Goal: Information Seeking & Learning: Learn about a topic

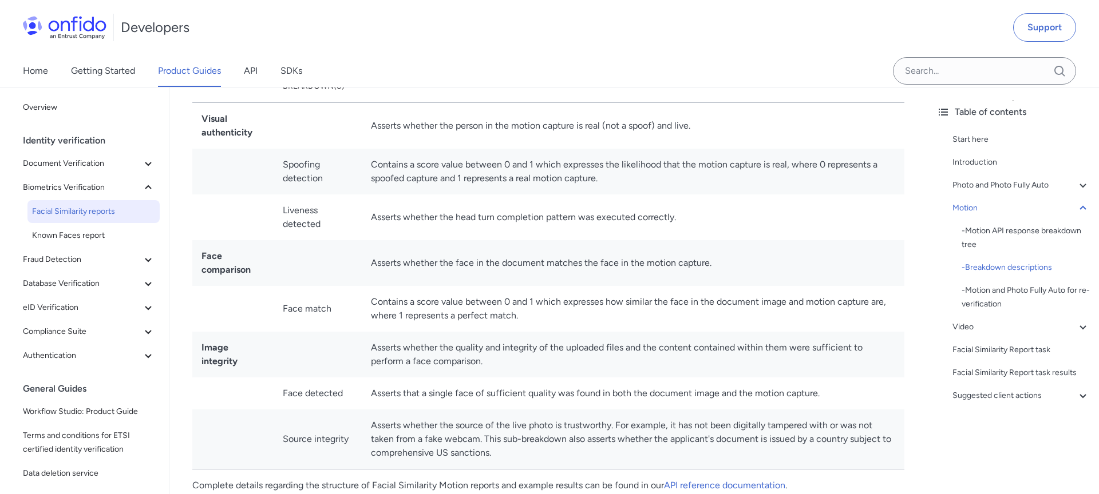
scroll to position [2033, 0]
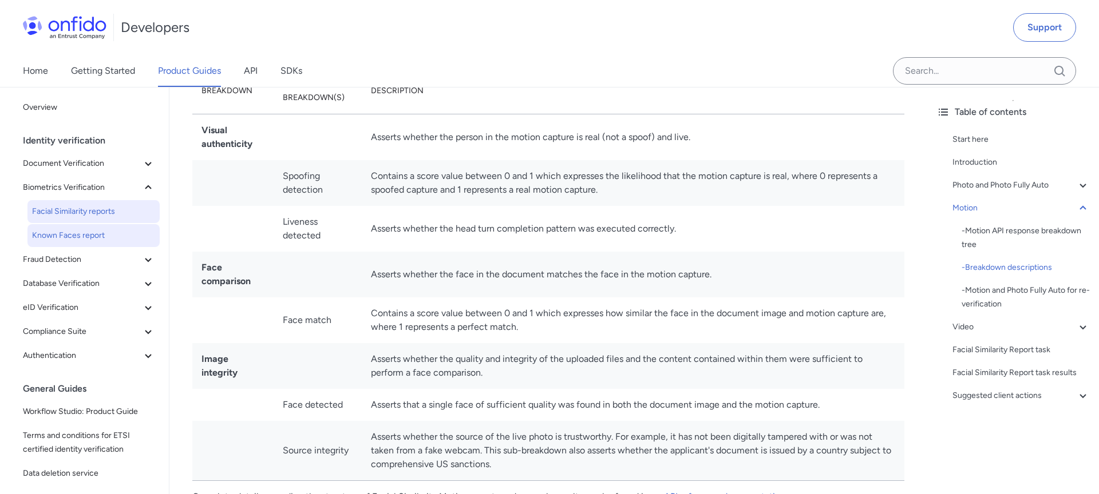
click at [78, 237] on span "Known Faces report" at bounding box center [93, 236] width 123 height 14
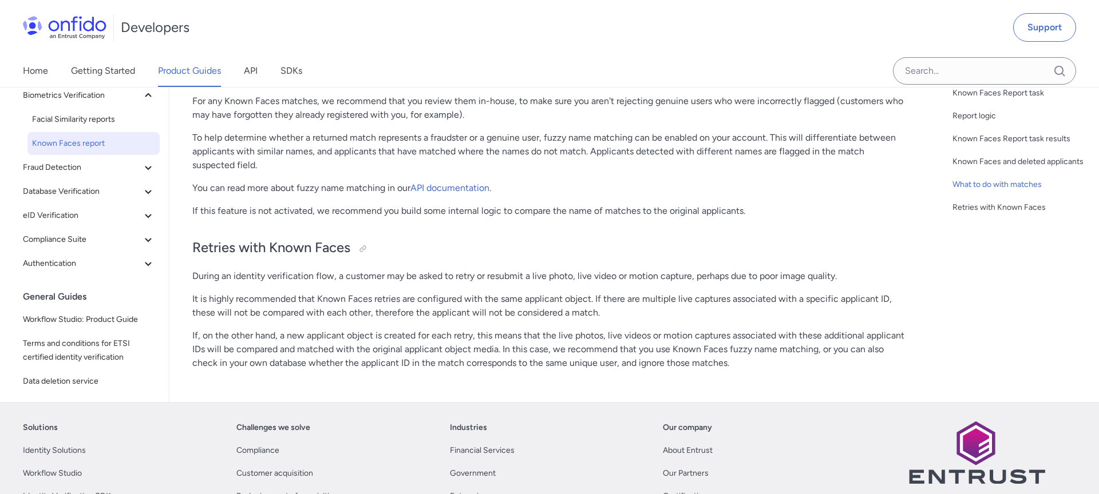
scroll to position [1704, 0]
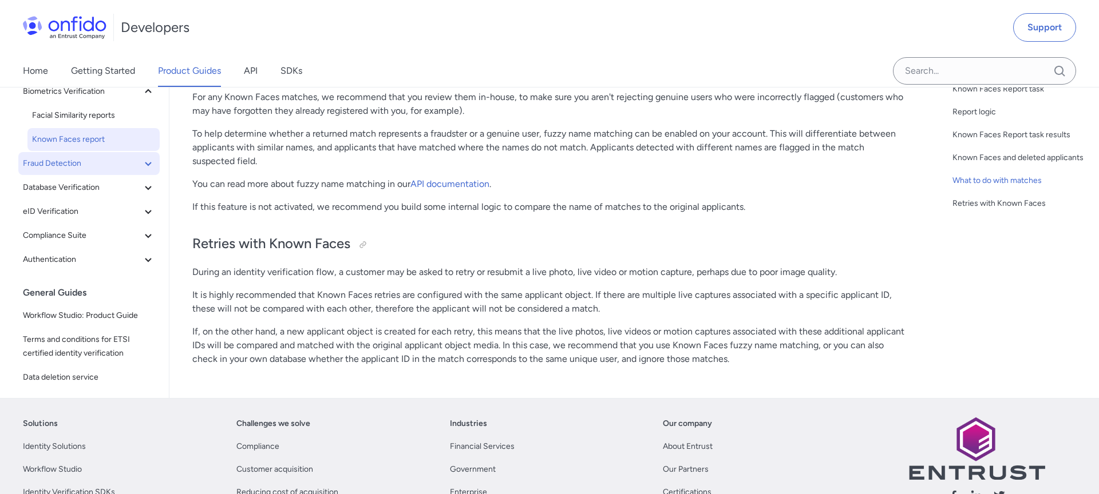
click at [149, 167] on icon at bounding box center [148, 164] width 14 height 14
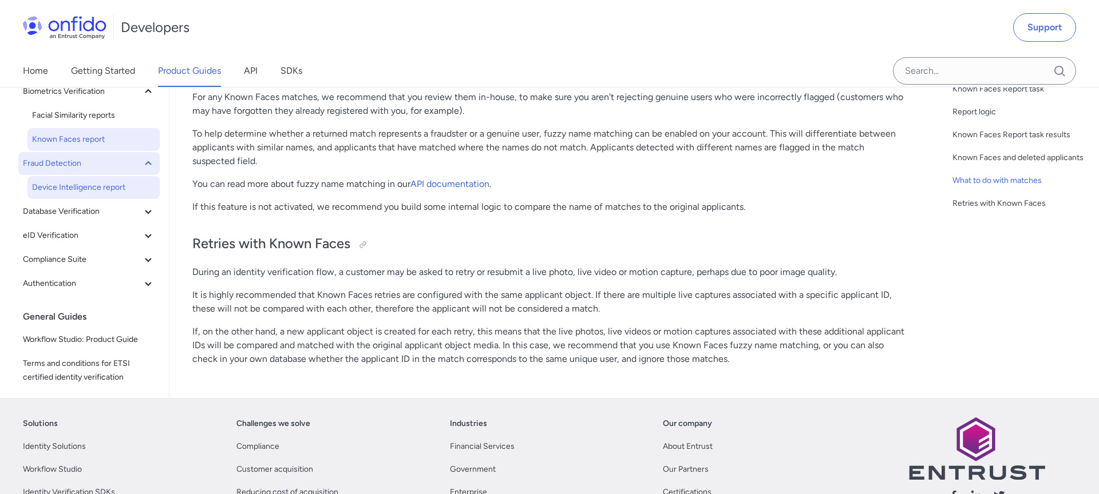
click at [113, 193] on span "Device Intelligence report" at bounding box center [93, 188] width 123 height 14
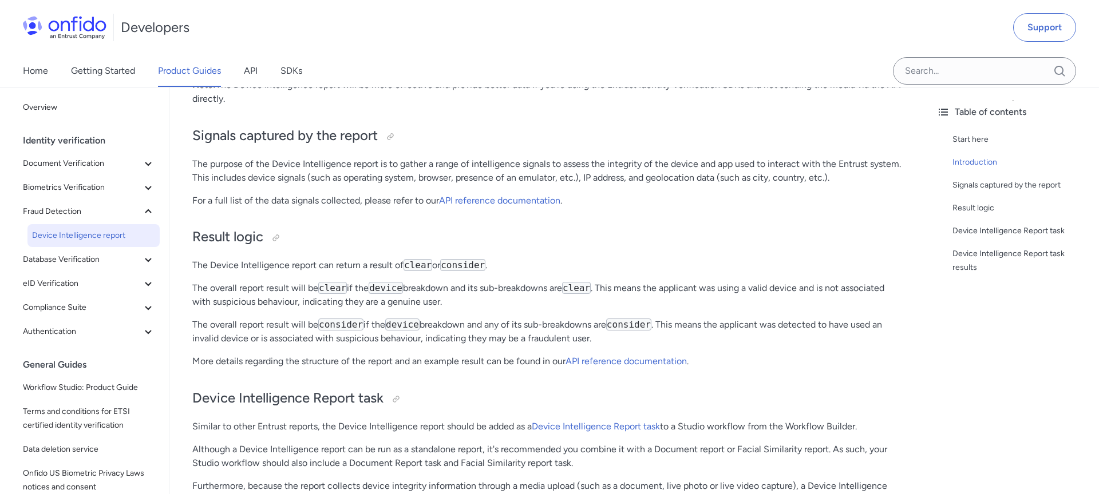
scroll to position [331, 0]
click at [145, 269] on button "Database Verification" at bounding box center [88, 259] width 141 height 23
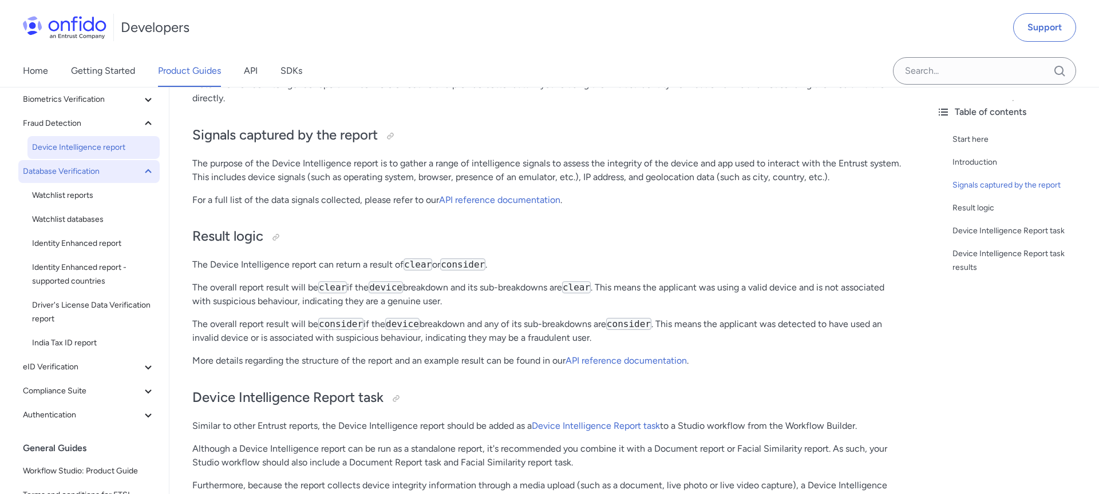
scroll to position [89, 0]
click at [140, 239] on span "Identity Enhanced report" at bounding box center [93, 243] width 123 height 14
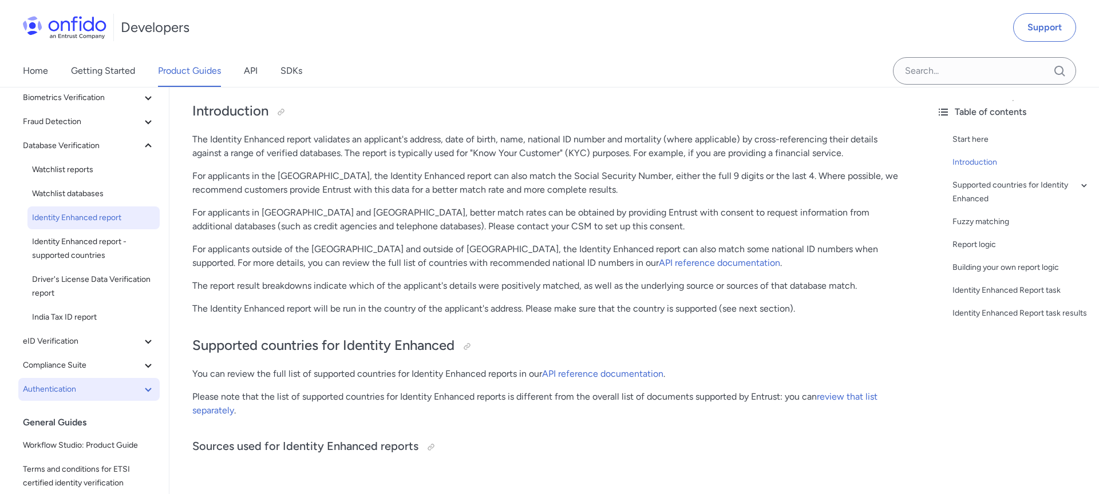
scroll to position [115, 0]
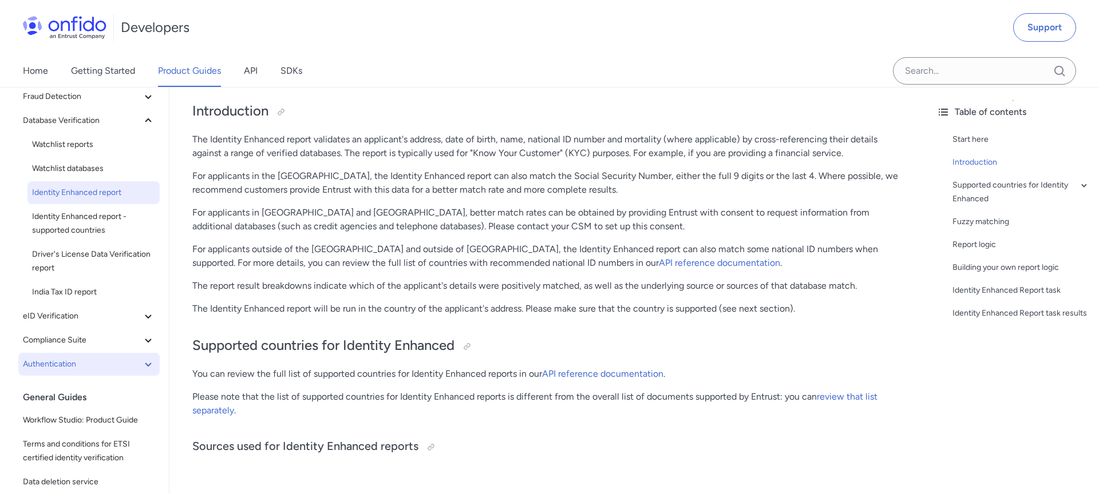
click at [96, 367] on span "Authentication" at bounding box center [82, 365] width 118 height 14
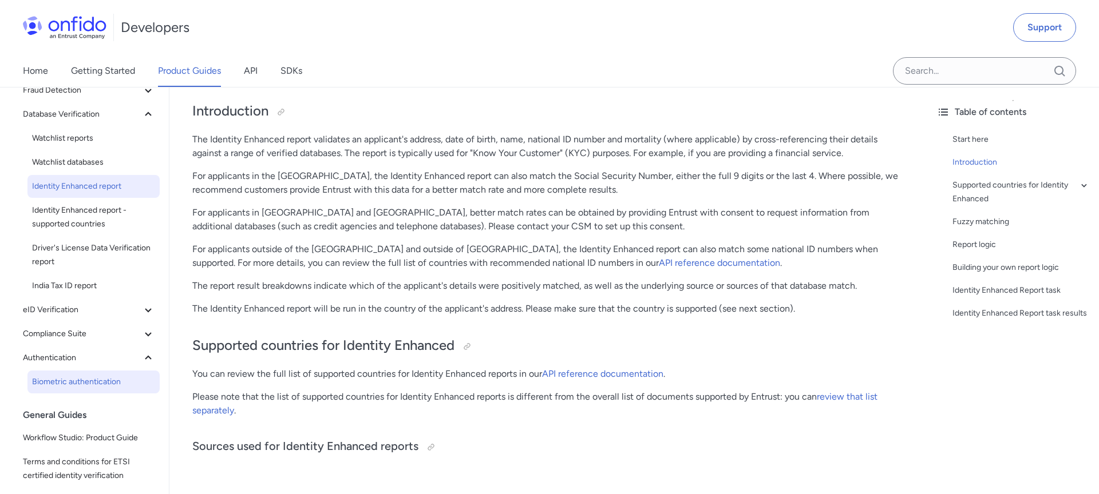
click at [81, 381] on span "Biometric authentication" at bounding box center [93, 382] width 123 height 14
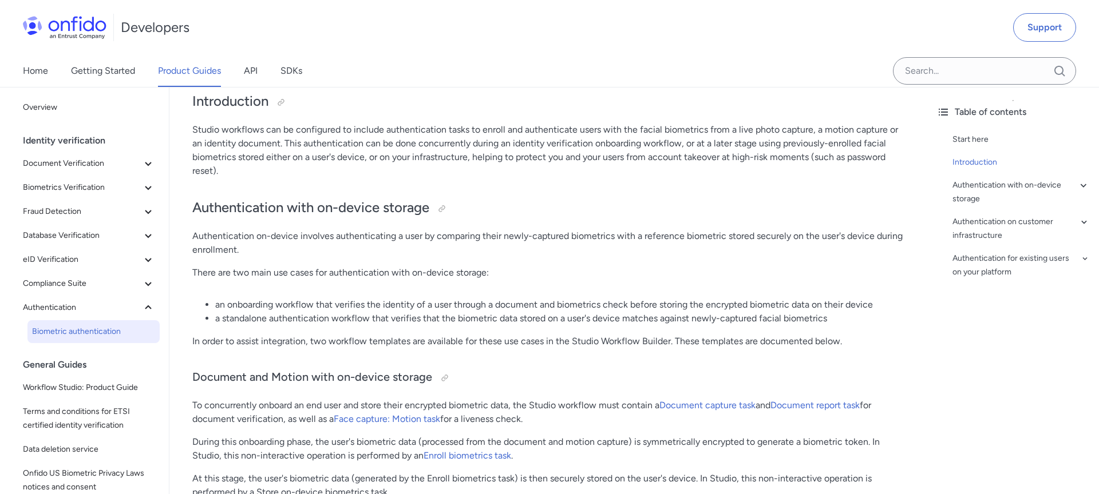
scroll to position [177, 0]
click at [643, 266] on p "There are two main use cases for authentication with on-device storage:" at bounding box center [548, 273] width 712 height 14
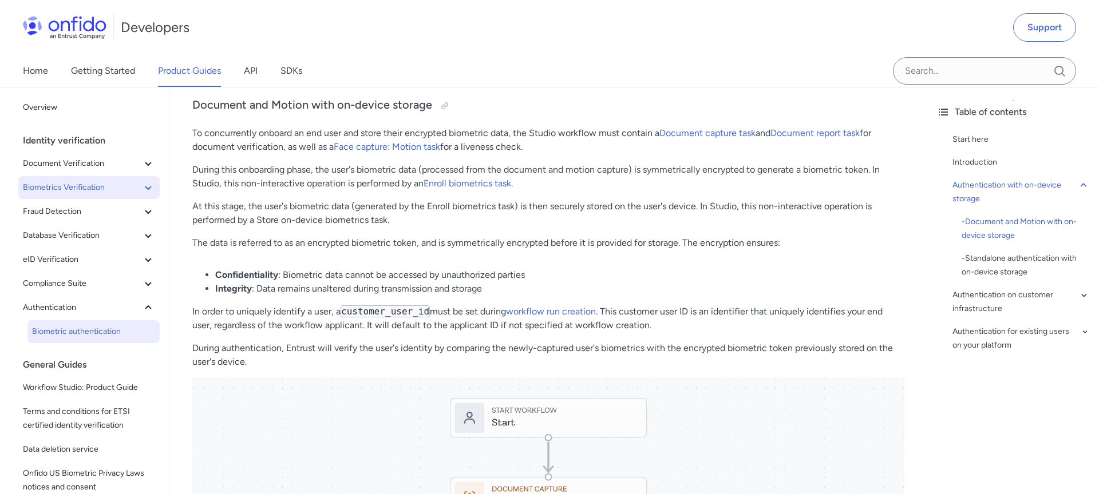
scroll to position [440, 0]
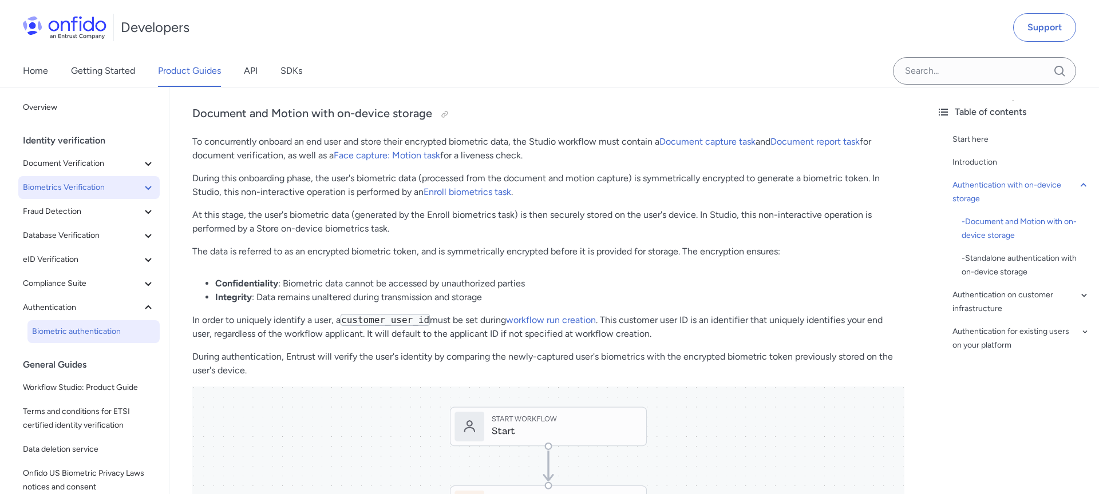
click at [93, 180] on button "Biometrics Verification" at bounding box center [88, 187] width 141 height 23
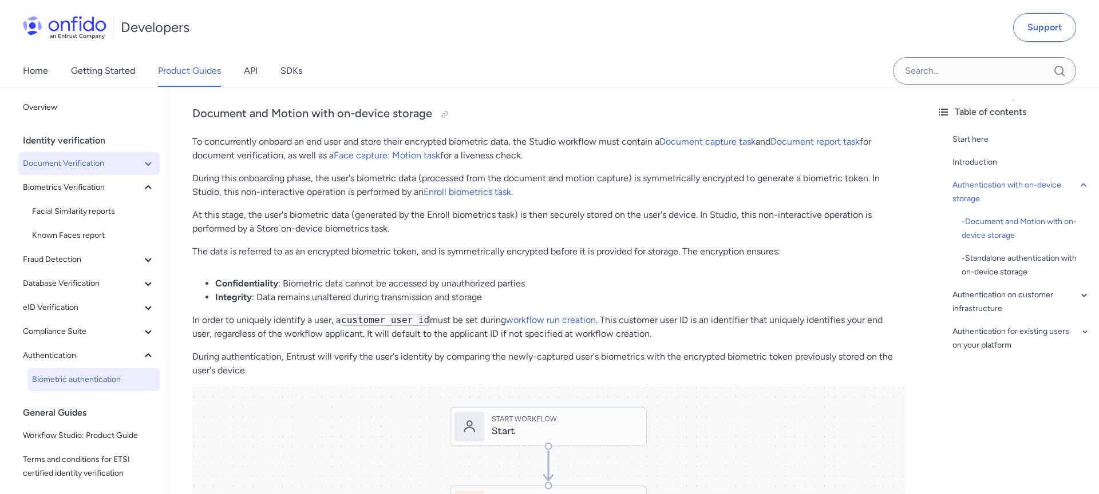
click at [89, 173] on button "Document Verification" at bounding box center [88, 163] width 141 height 23
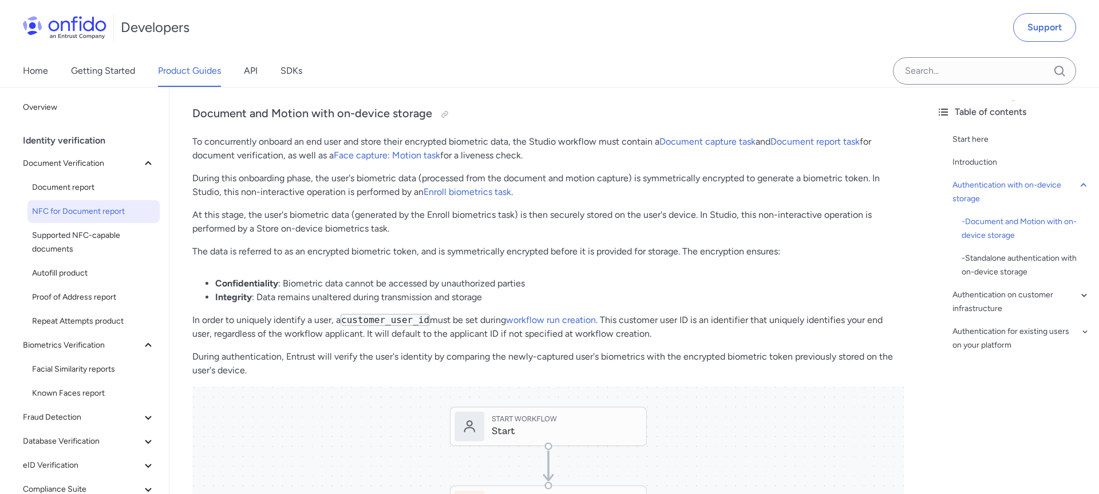
click at [71, 221] on link "NFC for Document report" at bounding box center [93, 211] width 132 height 23
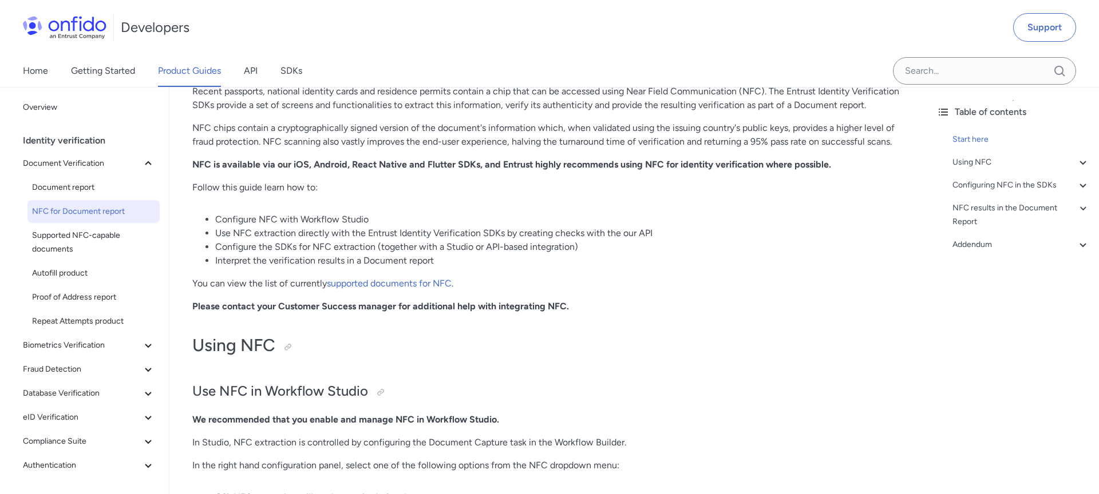
scroll to position [151, 0]
click at [395, 279] on link "supported documents for NFC" at bounding box center [389, 282] width 125 height 11
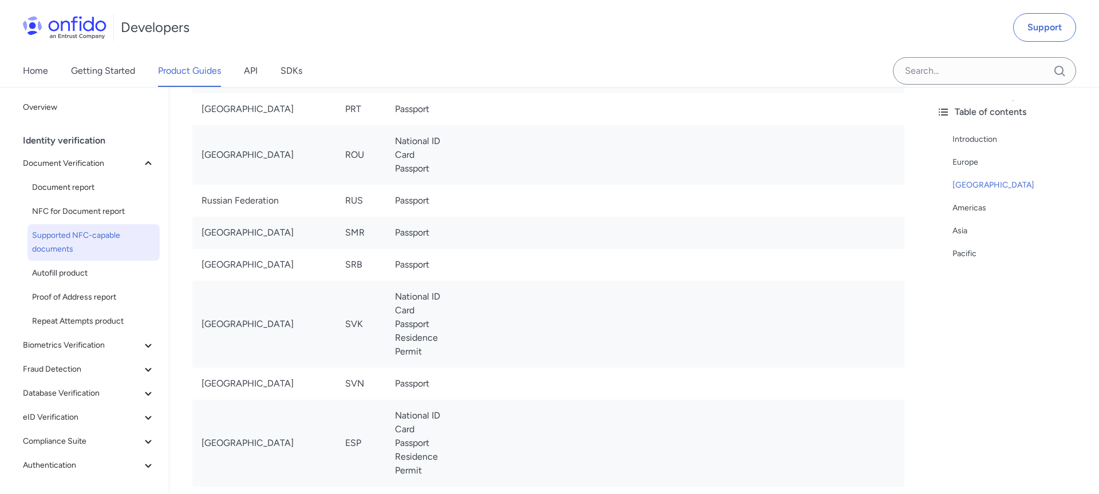
scroll to position [1674, 0]
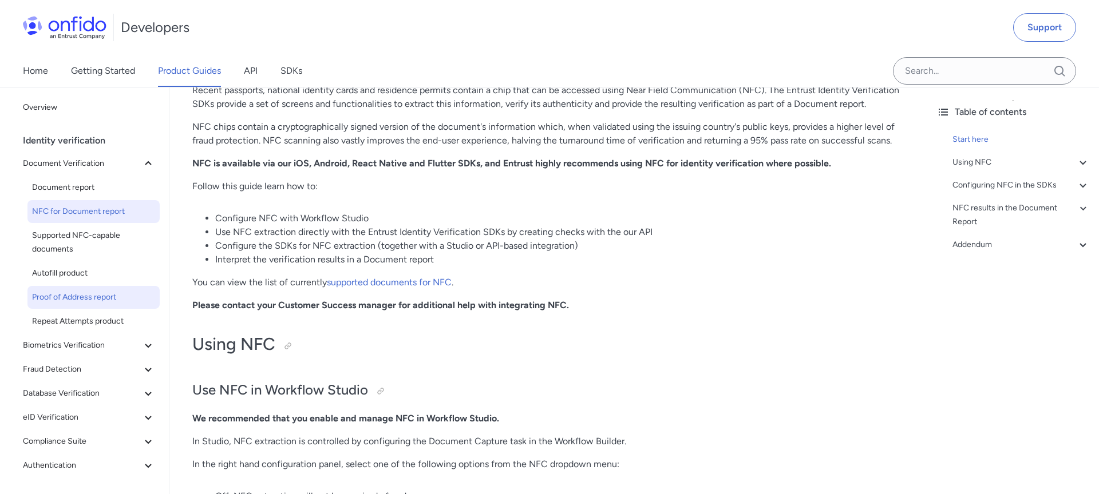
scroll to position [58, 0]
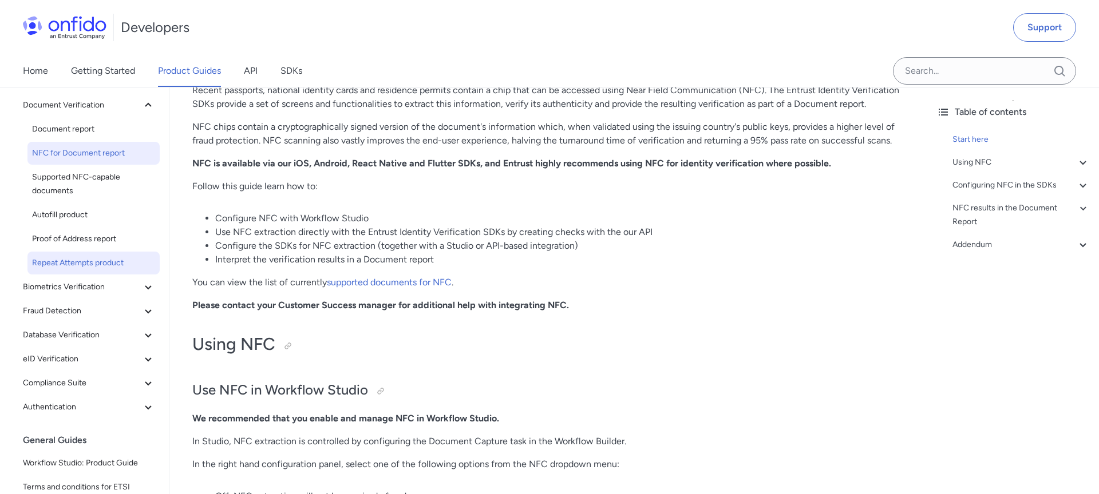
click at [101, 270] on span "Repeat Attempts product" at bounding box center [93, 263] width 123 height 14
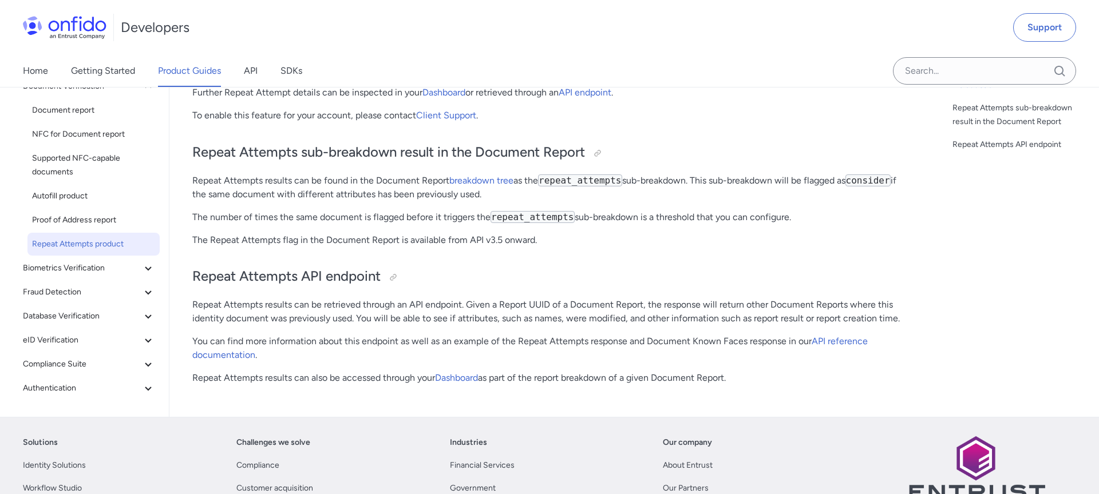
scroll to position [273, 0]
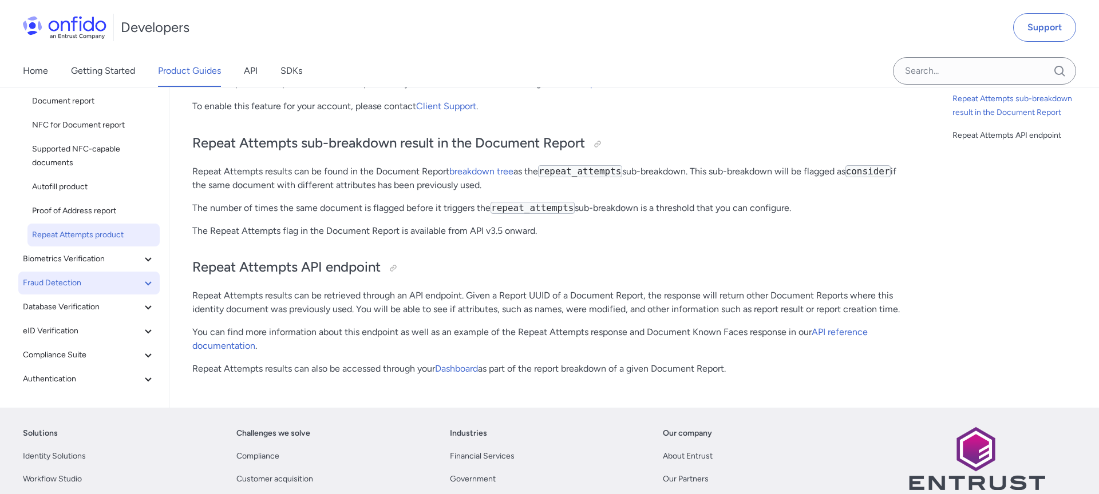
click at [80, 280] on span "Fraud Detection" at bounding box center [82, 283] width 118 height 14
click at [84, 305] on span "Device Intelligence report" at bounding box center [93, 307] width 123 height 14
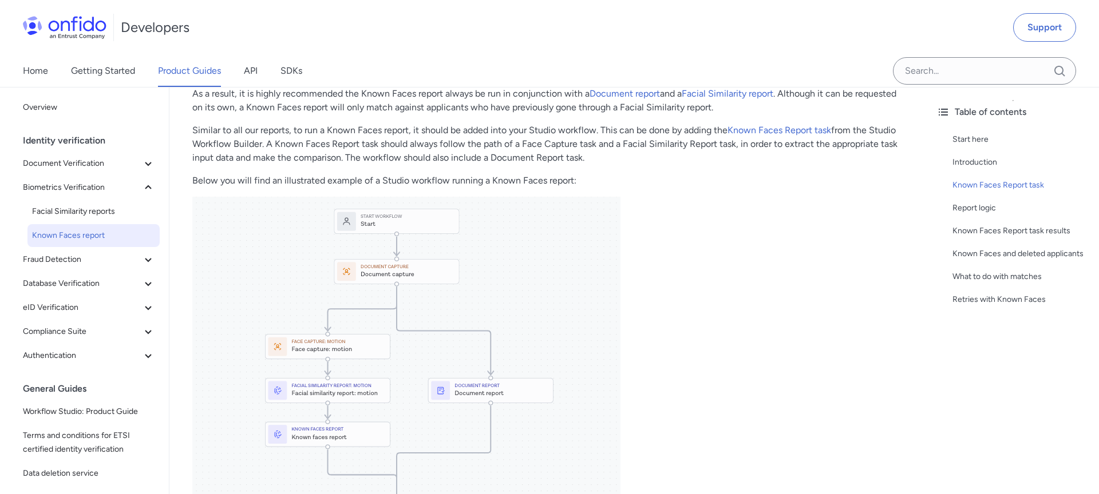
scroll to position [375, 0]
click at [727, 308] on p at bounding box center [548, 450] width 712 height 500
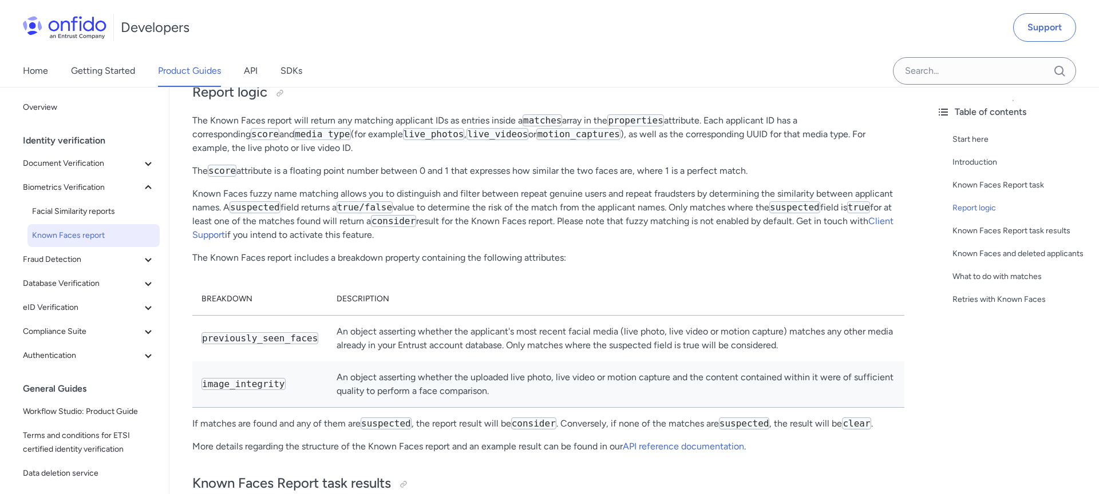
scroll to position [1024, 0]
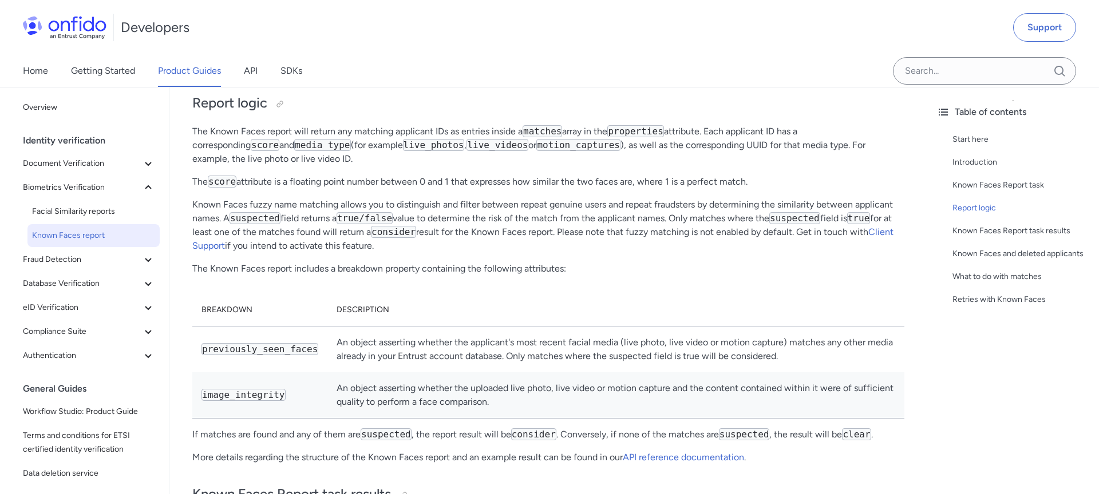
click at [589, 275] on p "The Known Faces report includes a breakdown property containing the following a…" at bounding box center [548, 269] width 712 height 14
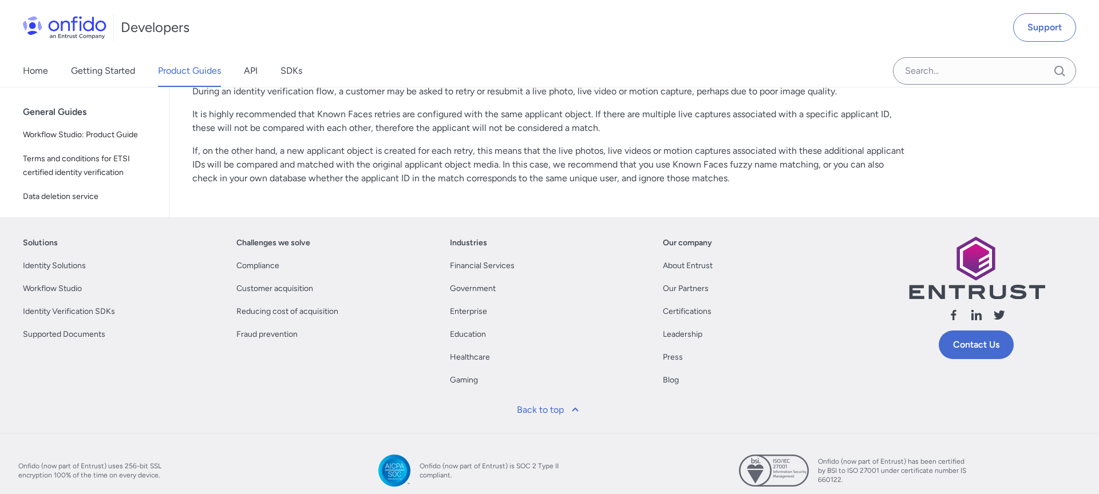
scroll to position [1822, 0]
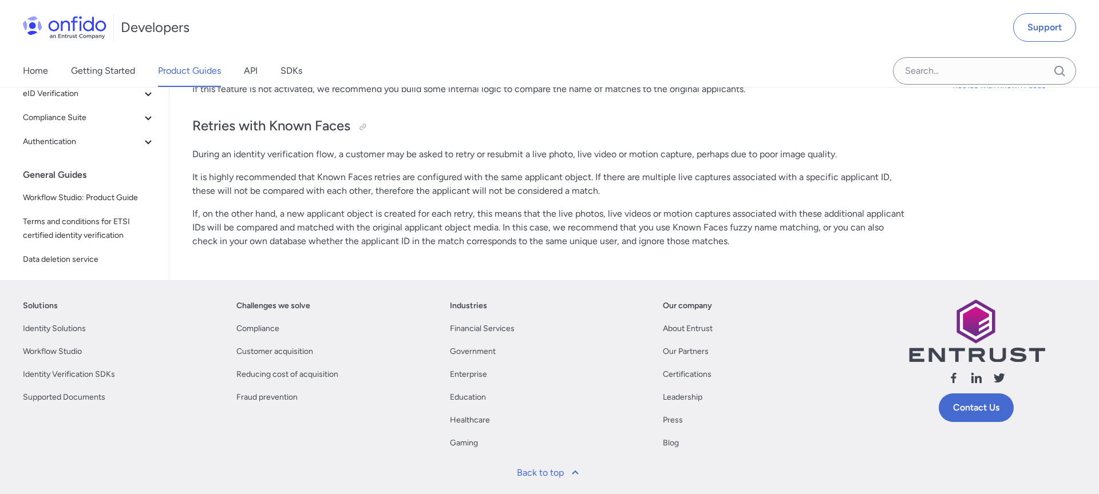
click at [808, 248] on p "If, on the other hand, a new applicant object is created for each retry, this m…" at bounding box center [548, 227] width 712 height 41
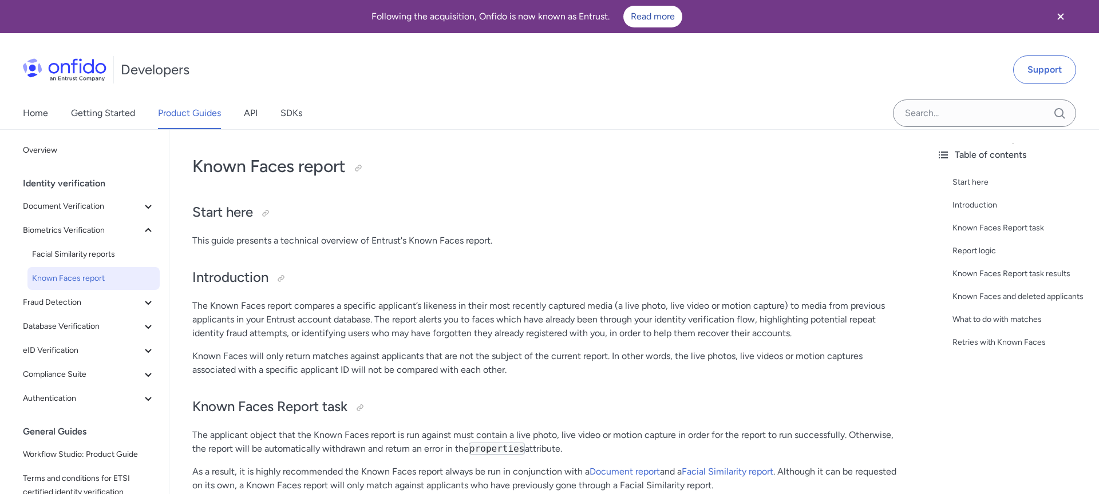
scroll to position [134, 0]
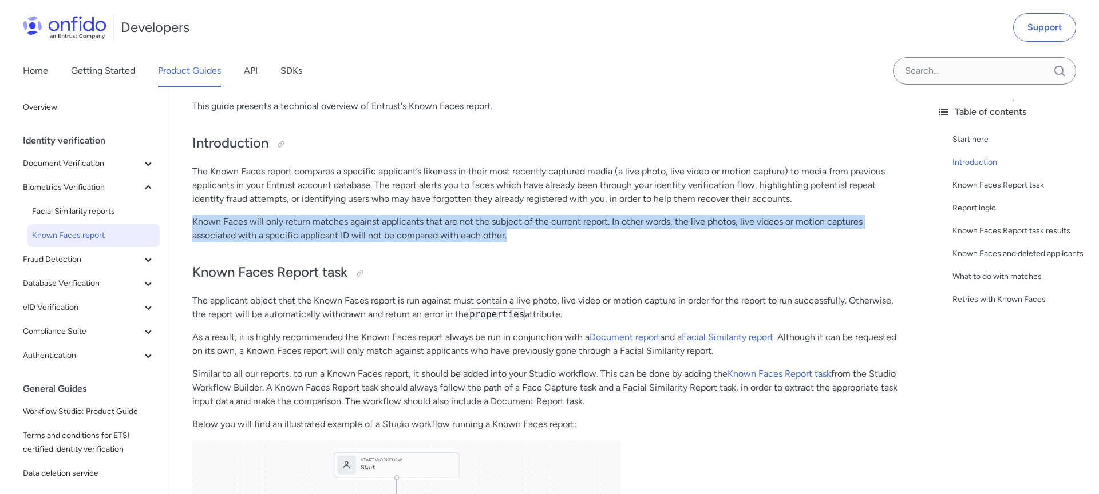
drag, startPoint x: 221, startPoint y: 223, endPoint x: 525, endPoint y: 242, distance: 304.5
click at [525, 242] on p "Known Faces will only return matches against applicants that are not the subjec…" at bounding box center [548, 228] width 712 height 27
copy p "Known Faces will only return matches against applicants that are not the subjec…"
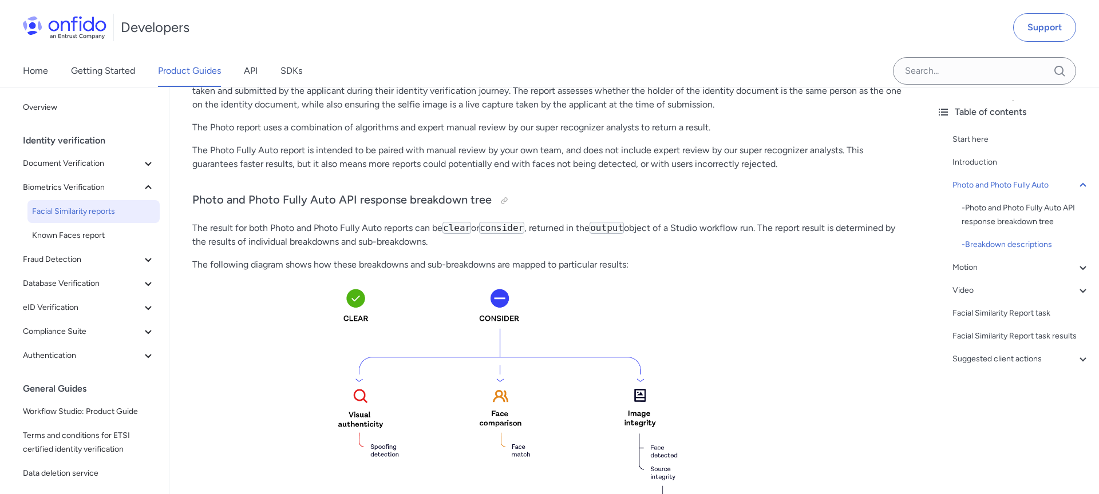
scroll to position [314, 0]
